Goal: Task Accomplishment & Management: Complete application form

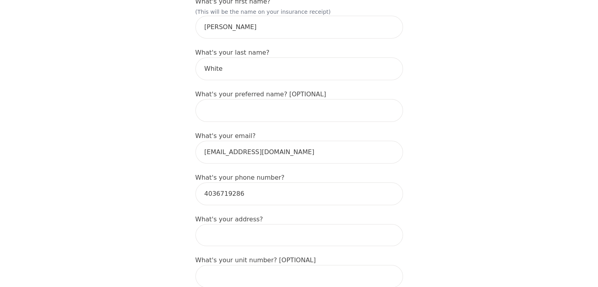
scroll to position [157, 0]
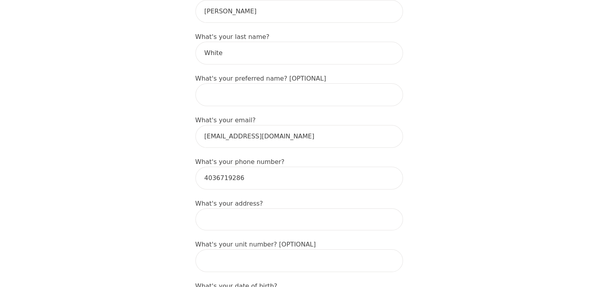
click at [240, 208] on input at bounding box center [299, 219] width 208 height 22
type input "0"
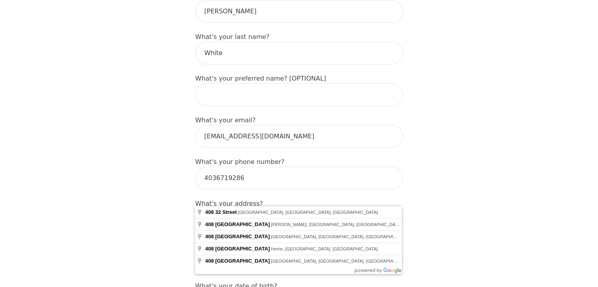
click at [266, 208] on input "[STREET_ADDRESS]" at bounding box center [299, 219] width 208 height 22
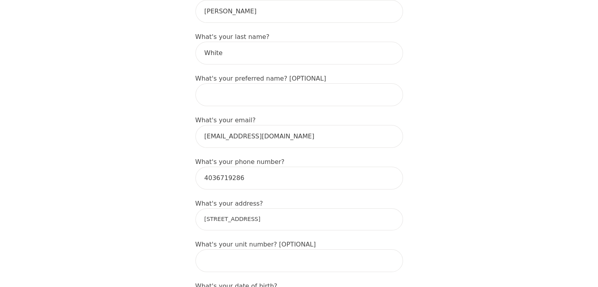
type input "[STREET_ADDRESS]"
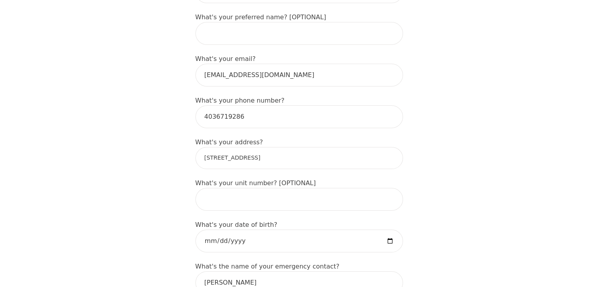
scroll to position [236, 0]
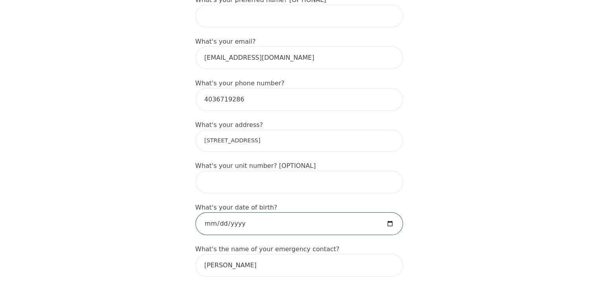
click at [254, 212] on input "date" at bounding box center [299, 223] width 208 height 23
click at [240, 212] on input "date" at bounding box center [299, 223] width 208 height 23
click at [234, 212] on input "date" at bounding box center [299, 223] width 208 height 23
type input "[DATE]"
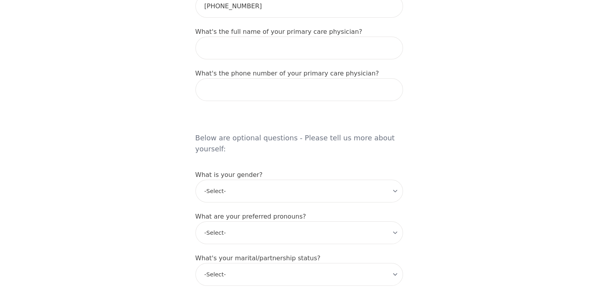
scroll to position [550, 0]
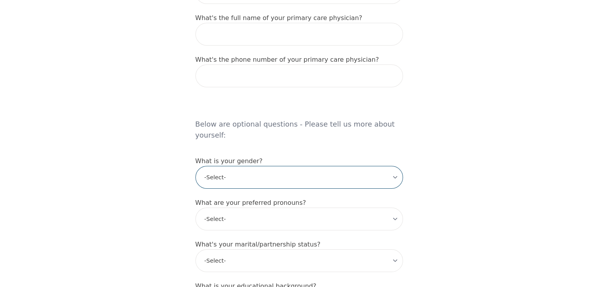
click at [358, 166] on select "-Select- [DEMOGRAPHIC_DATA] [DEMOGRAPHIC_DATA] [DEMOGRAPHIC_DATA] [DEMOGRAPHIC_…" at bounding box center [299, 177] width 208 height 23
select select "[DEMOGRAPHIC_DATA]"
click at [195, 166] on select "-Select- [DEMOGRAPHIC_DATA] [DEMOGRAPHIC_DATA] [DEMOGRAPHIC_DATA] [DEMOGRAPHIC_…" at bounding box center [299, 177] width 208 height 23
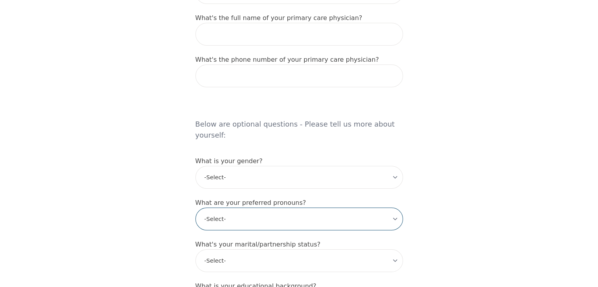
click at [316, 208] on select "-Select- he/him she/her they/them ze/zir xe/xem ey/em ve/ver tey/ter e/e per/pe…" at bounding box center [299, 219] width 208 height 23
select select "she/her"
click at [195, 208] on select "-Select- he/him she/her they/them ze/zir xe/xem ey/em ve/ver tey/ter e/e per/pe…" at bounding box center [299, 219] width 208 height 23
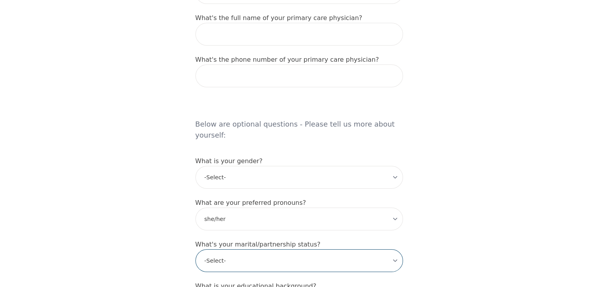
click at [268, 249] on select "-Select- Single Partnered Married Common Law Widowed Separated Divorced" at bounding box center [299, 260] width 208 height 23
select select "Single"
click at [195, 249] on select "-Select- Single Partnered Married Common Law Widowed Separated Divorced" at bounding box center [299, 260] width 208 height 23
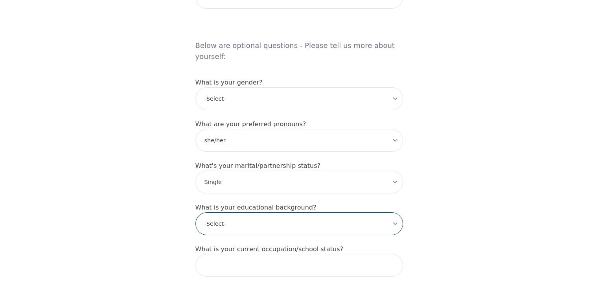
click at [310, 212] on select "-Select- Less than high school High school Associate degree Bachelor degree Mas…" at bounding box center [299, 223] width 208 height 23
select select "Bachelor degree"
click at [195, 212] on select "-Select- Less than high school High school Associate degree Bachelor degree Mas…" at bounding box center [299, 223] width 208 height 23
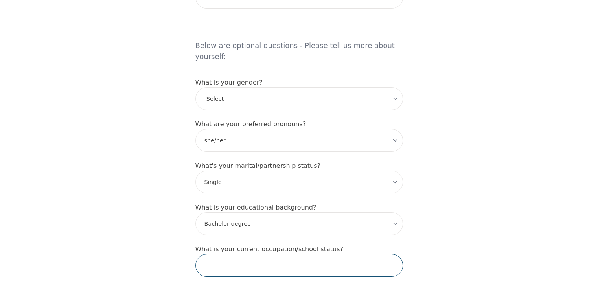
click at [270, 254] on input "text" at bounding box center [299, 265] width 208 height 23
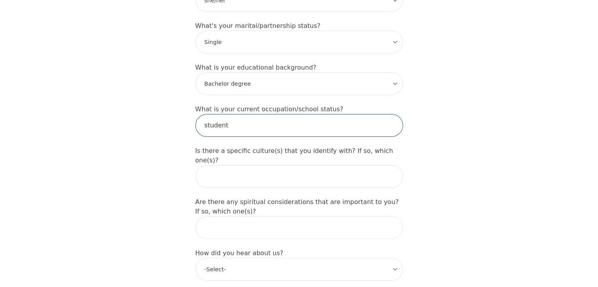
scroll to position [786, 0]
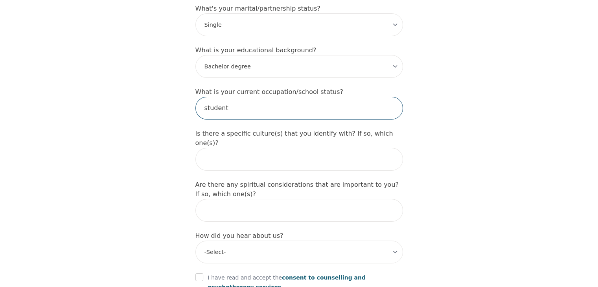
type input "student"
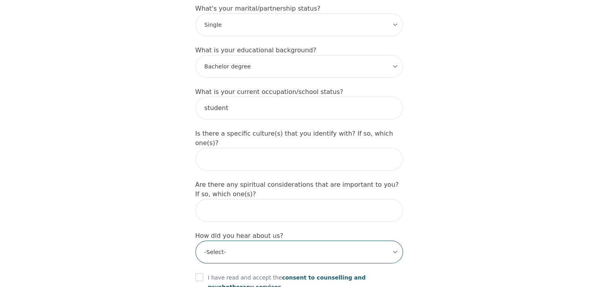
click at [292, 241] on select "-Select- Physician/Specialist Friend Facebook Instagram Google Search Google Ad…" at bounding box center [299, 252] width 208 height 23
select select "Facebook/Instagram Ads"
click at [195, 241] on select "-Select- Physician/Specialist Friend Facebook Instagram Google Search Google Ad…" at bounding box center [299, 252] width 208 height 23
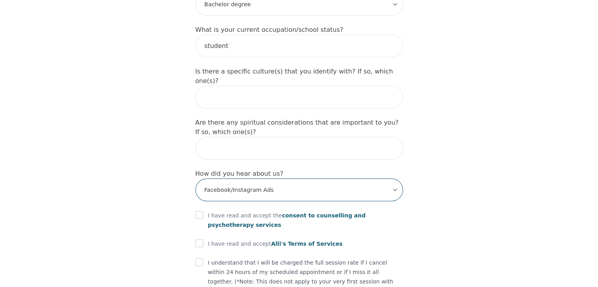
scroll to position [865, 0]
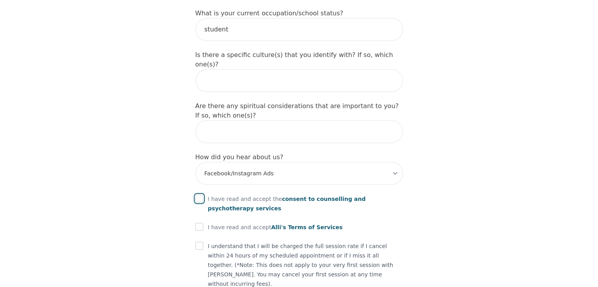
click at [196, 195] on input "checkbox" at bounding box center [199, 199] width 8 height 8
checkbox input "true"
click at [197, 223] on input "checkbox" at bounding box center [199, 227] width 8 height 8
checkbox input "true"
click at [198, 242] on input "checkbox" at bounding box center [199, 246] width 8 height 8
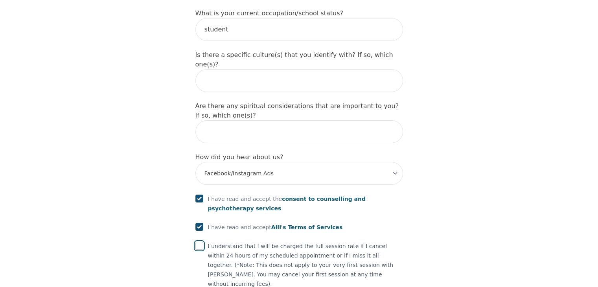
checkbox input "true"
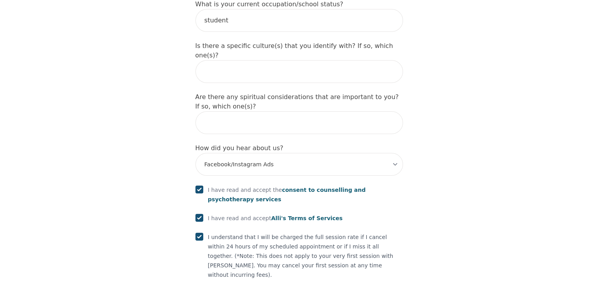
scroll to position [887, 0]
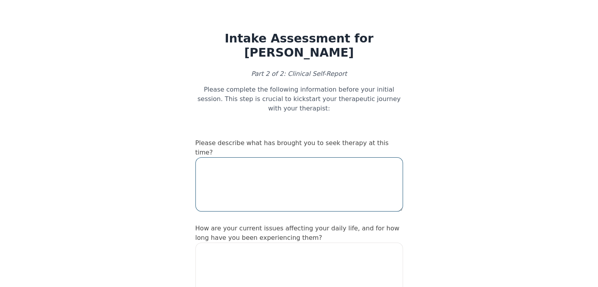
click at [256, 157] on textarea at bounding box center [299, 184] width 208 height 54
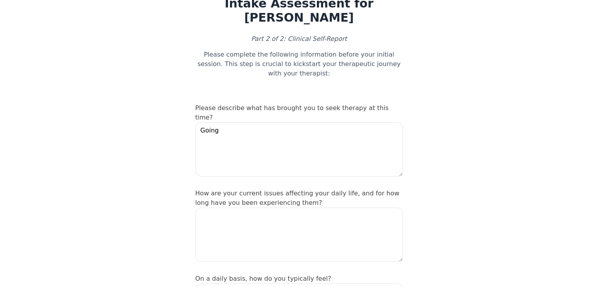
scroll to position [35, 0]
click at [225, 122] on textarea "Going" at bounding box center [299, 149] width 208 height 54
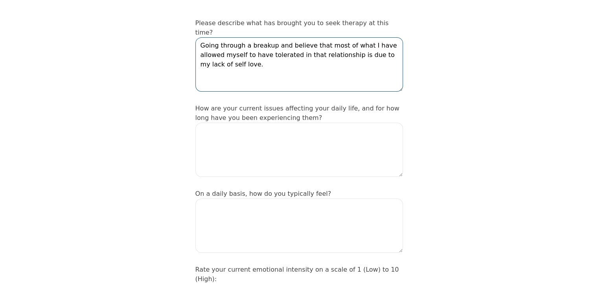
scroll to position [120, 0]
type textarea "Going through a breakup and believe that most of what I have allowed myself to …"
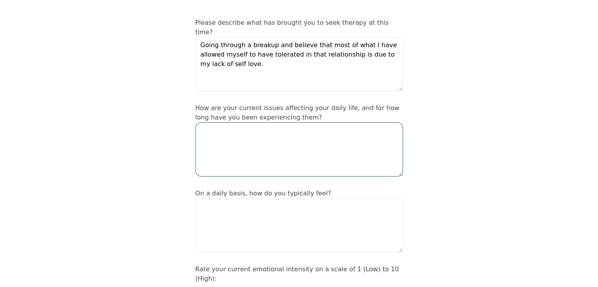
click at [225, 122] on textarea at bounding box center [299, 149] width 208 height 54
type textarea "C"
type textarea "O"
type textarea "Little over a year. Sleep and mood has been affected"
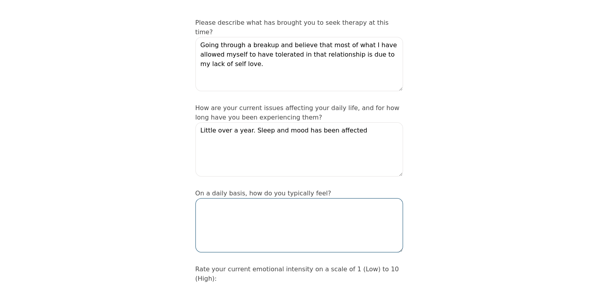
click at [213, 198] on textarea at bounding box center [299, 225] width 208 height 54
type textarea "S"
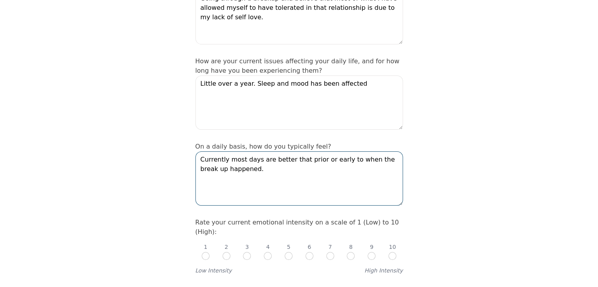
scroll to position [173, 0]
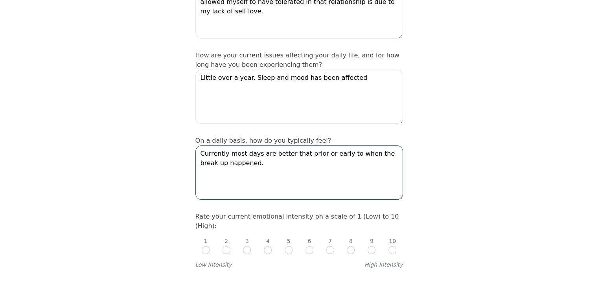
type textarea "Currently most days are better that prior or early to when the break up happene…"
click at [311, 246] on input "radio" at bounding box center [309, 250] width 8 height 8
radio input "true"
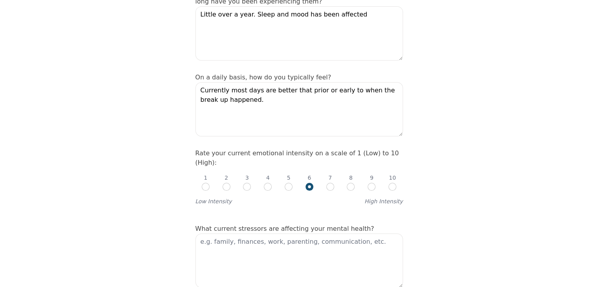
scroll to position [237, 0]
click at [313, 233] on textarea at bounding box center [299, 260] width 208 height 54
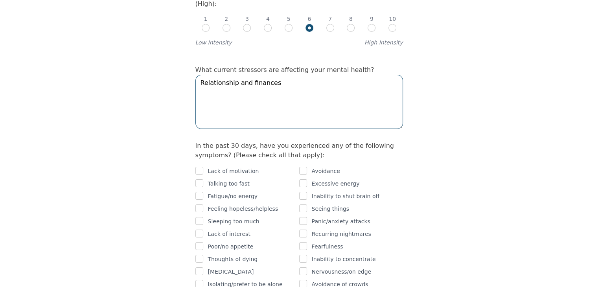
scroll to position [395, 0]
type textarea "Relationship and finances"
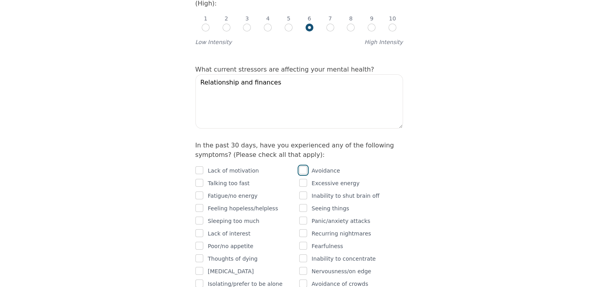
click at [304, 166] on input "checkbox" at bounding box center [303, 170] width 8 height 8
checkbox input "true"
click at [200, 166] on input "checkbox" at bounding box center [199, 170] width 8 height 8
checkbox input "true"
click at [204, 168] on div "Lack of motivation Talking too fast Fatigue/no energy Feeling hopeless/helpless…" at bounding box center [247, 277] width 104 height 223
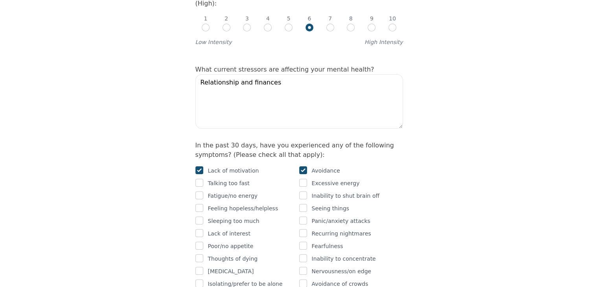
click at [203, 204] on div at bounding box center [199, 208] width 8 height 9
click at [201, 204] on input "checkbox" at bounding box center [199, 208] width 8 height 8
checkbox input "true"
click at [201, 229] on input "checkbox" at bounding box center [199, 233] width 8 height 8
checkbox input "true"
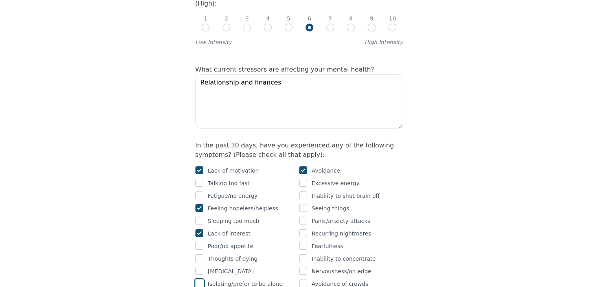
click at [199, 280] on input "checkbox" at bounding box center [199, 284] width 8 height 8
checkbox input "true"
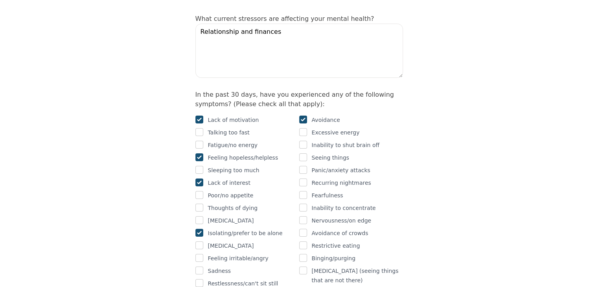
scroll to position [447, 0]
click at [199, 254] on input "checkbox" at bounding box center [199, 258] width 8 height 8
checkbox input "true"
click at [197, 266] on input "checkbox" at bounding box center [199, 270] width 8 height 8
checkbox input "true"
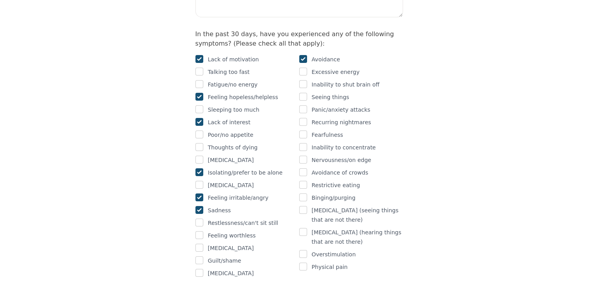
scroll to position [507, 0]
click at [199, 256] on input "checkbox" at bounding box center [199, 260] width 8 height 8
checkbox input "true"
click at [303, 250] on input "checkbox" at bounding box center [303, 254] width 8 height 8
checkbox input "true"
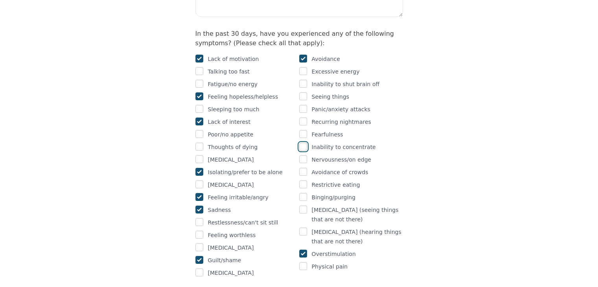
click at [305, 143] on input "checkbox" at bounding box center [303, 147] width 8 height 8
checkbox input "true"
click at [305, 105] on input "checkbox" at bounding box center [303, 109] width 8 height 8
checkbox input "true"
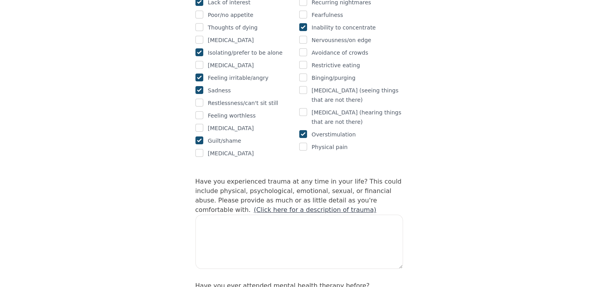
scroll to position [688, 0]
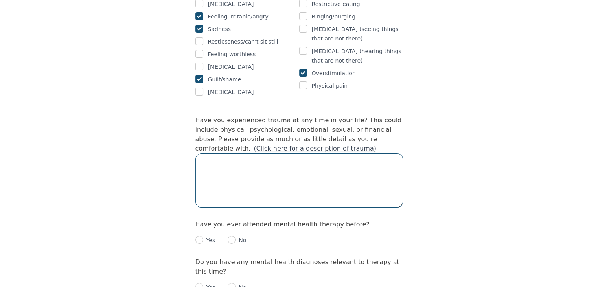
click at [335, 153] on textarea at bounding box center [299, 180] width 208 height 54
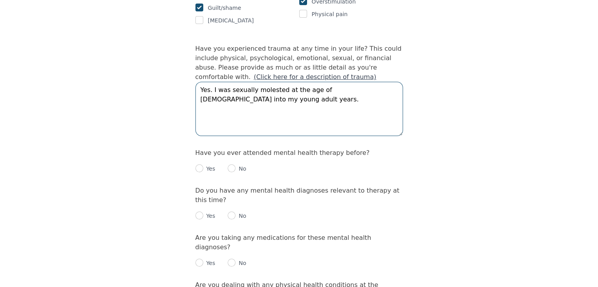
scroll to position [760, 0]
type textarea "Yes. I was sexually molested at the age of [DEMOGRAPHIC_DATA] into my young adu…"
click at [229, 164] on input "radio" at bounding box center [232, 168] width 8 height 8
radio input "true"
click at [228, 211] on input "radio" at bounding box center [232, 215] width 8 height 8
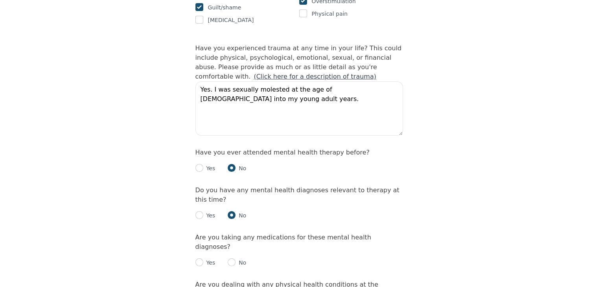
radio input "true"
click at [233, 258] on input "radio" at bounding box center [232, 262] width 8 height 8
radio input "true"
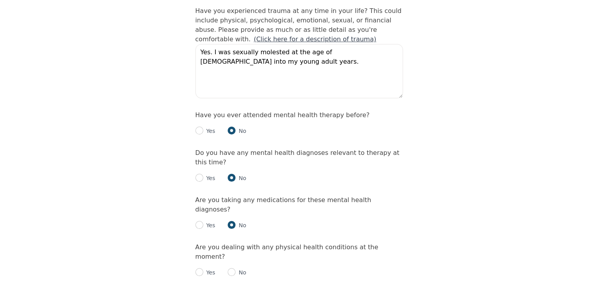
scroll to position [820, 0]
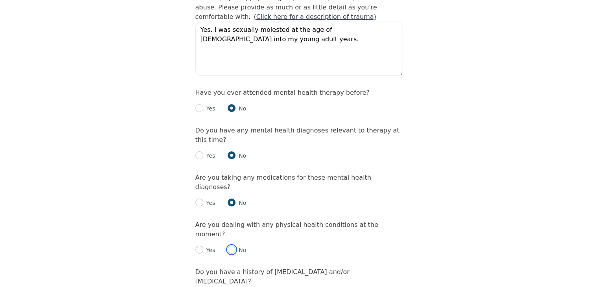
click at [230, 246] on input "radio" at bounding box center [232, 250] width 8 height 8
radio input "true"
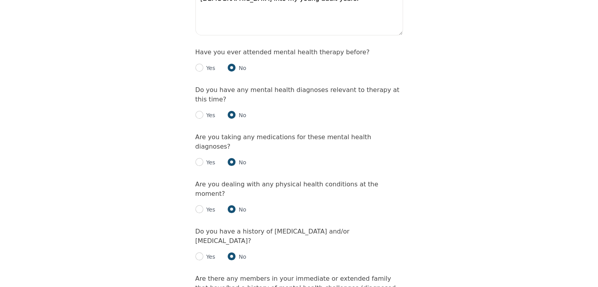
scroll to position [876, 0]
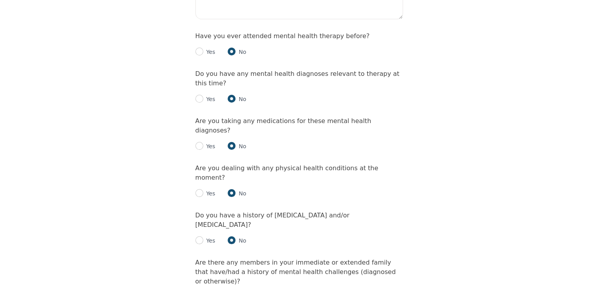
radio input "true"
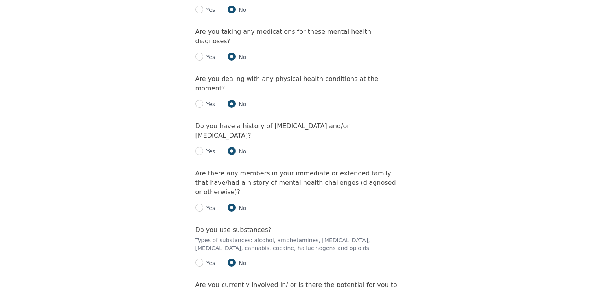
scroll to position [966, 0]
radio input "true"
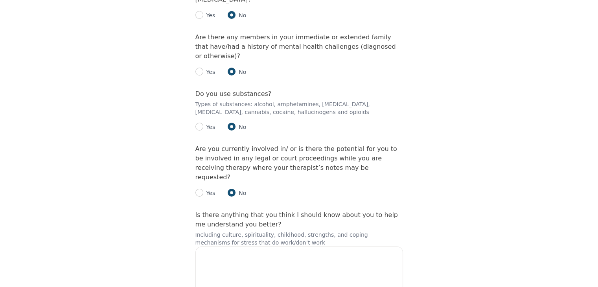
scroll to position [1104, 0]
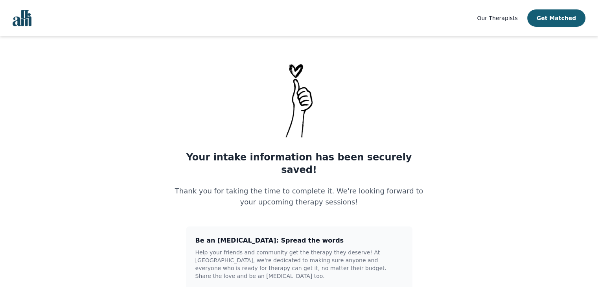
click at [237, 269] on div "Our Therapists Get Matched Your intake information has been securely saved! Tha…" at bounding box center [299, 271] width 598 height 542
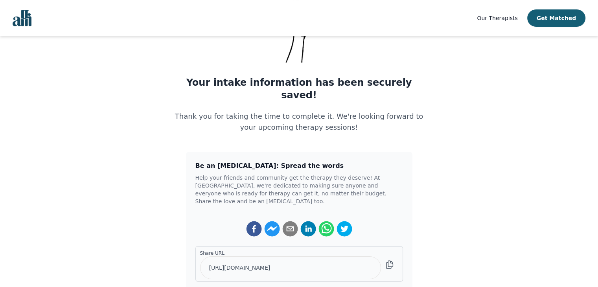
scroll to position [74, 0]
